Goal: Check status: Check status

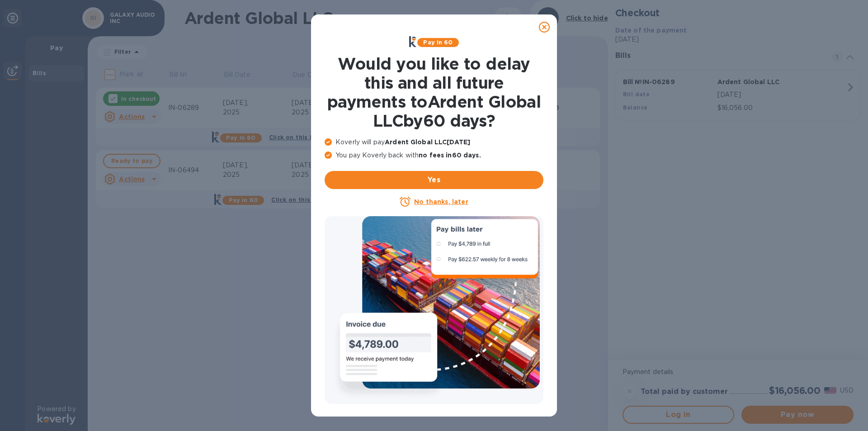
click at [544, 28] on icon at bounding box center [544, 27] width 11 height 11
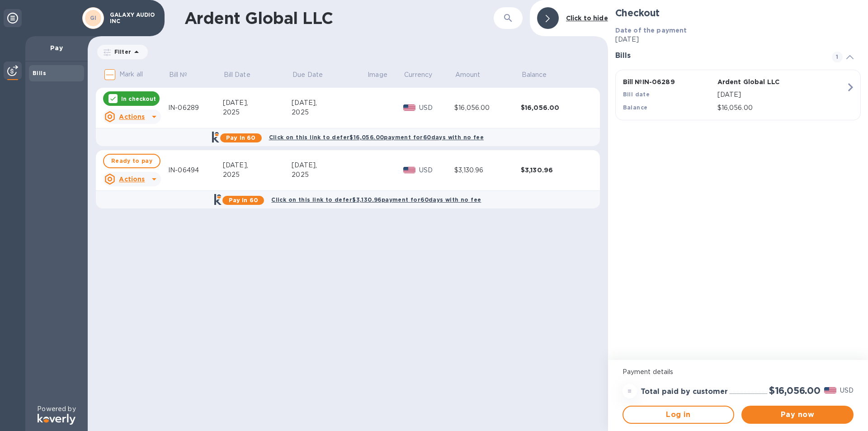
click at [156, 61] on div "Filter Amount" at bounding box center [348, 53] width 520 height 21
click at [138, 52] on icon at bounding box center [136, 52] width 11 height 11
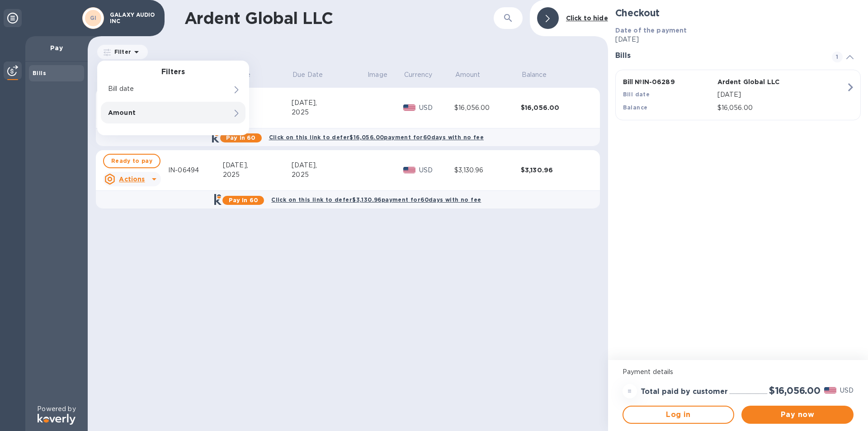
click at [138, 112] on p "Amount" at bounding box center [157, 112] width 99 height 9
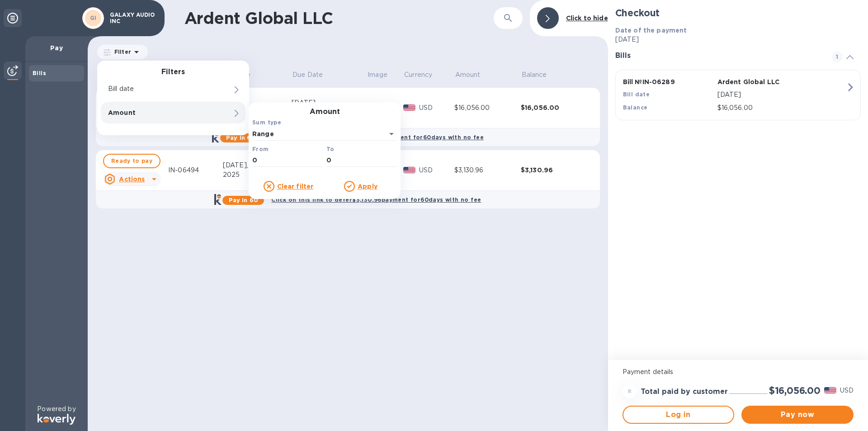
click at [138, 112] on p "Amount" at bounding box center [157, 112] width 99 height 9
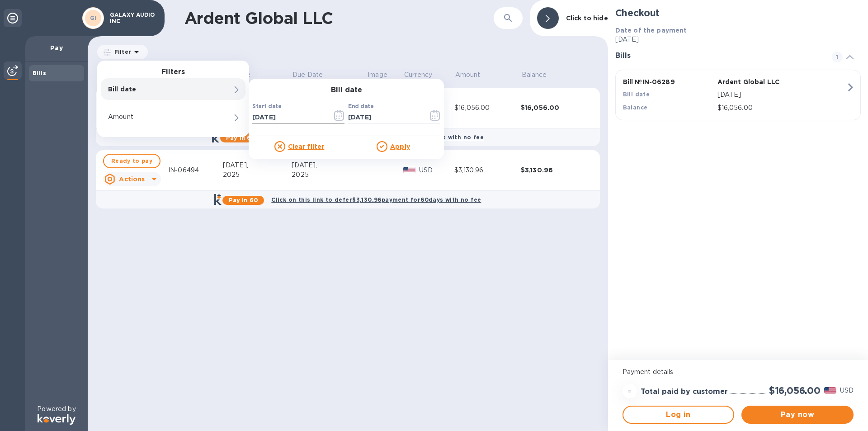
click at [334, 116] on icon "button" at bounding box center [339, 115] width 10 height 11
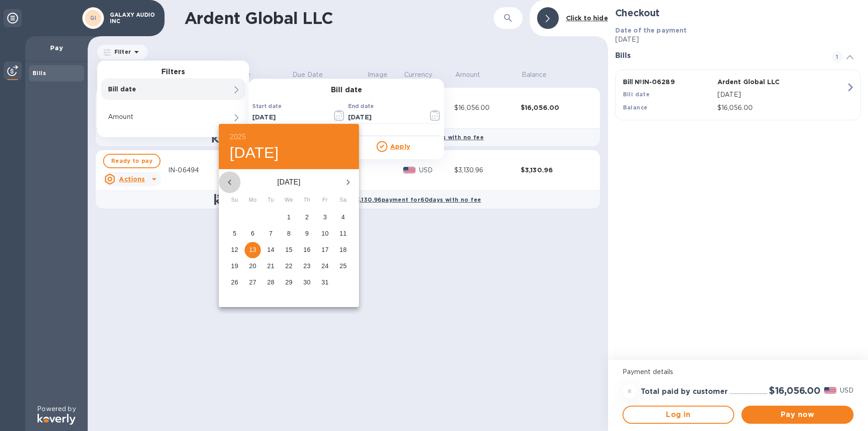
click at [230, 177] on icon "button" at bounding box center [229, 182] width 11 height 11
click at [257, 217] on span "1" at bounding box center [253, 216] width 16 height 9
type input "[DATE]"
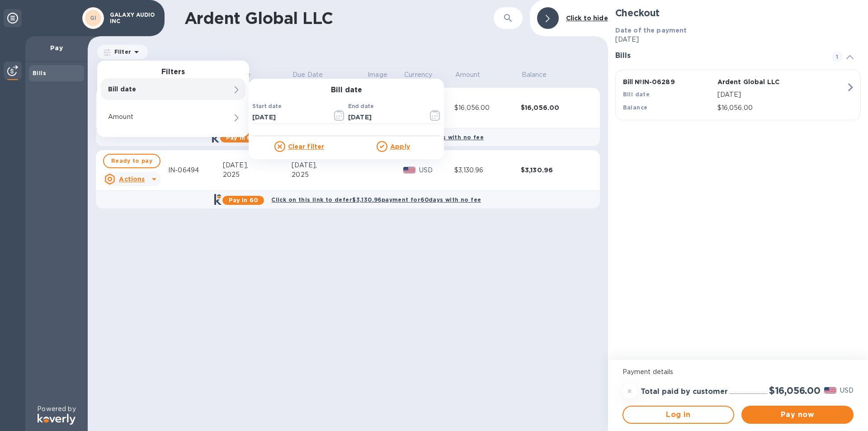
click at [392, 141] on div "Apply" at bounding box center [393, 146] width 94 height 11
click at [388, 147] on div at bounding box center [384, 146] width 14 height 11
click at [381, 147] on icon at bounding box center [382, 147] width 5 height 4
click at [381, 146] on icon at bounding box center [382, 146] width 11 height 11
click at [392, 147] on u "Apply" at bounding box center [400, 146] width 20 height 7
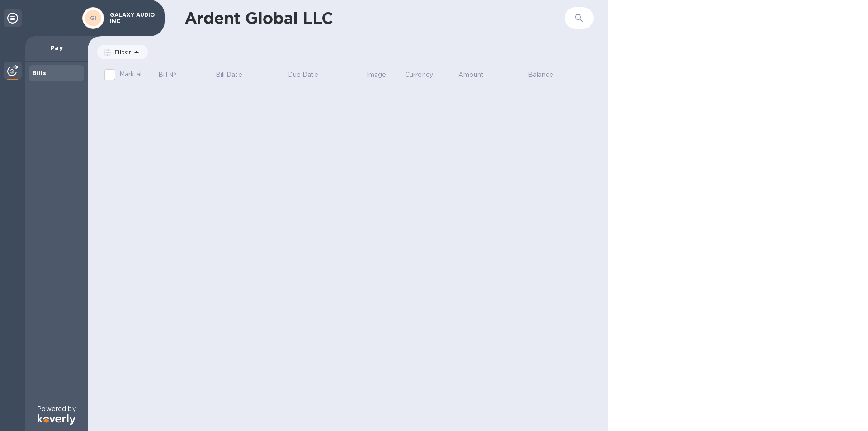
click at [0, 0] on icon at bounding box center [0, 0] width 0 height 0
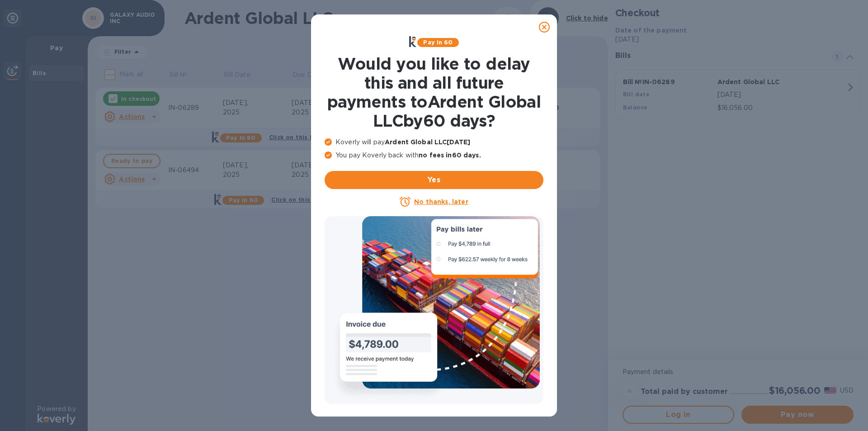
click at [544, 27] on icon at bounding box center [544, 27] width 11 height 11
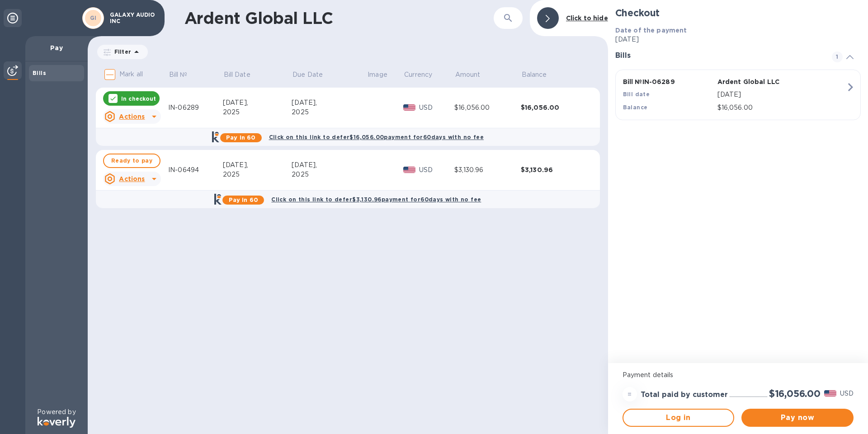
click at [57, 53] on div "Pay" at bounding box center [56, 48] width 62 height 25
